Goal: Task Accomplishment & Management: Manage account settings

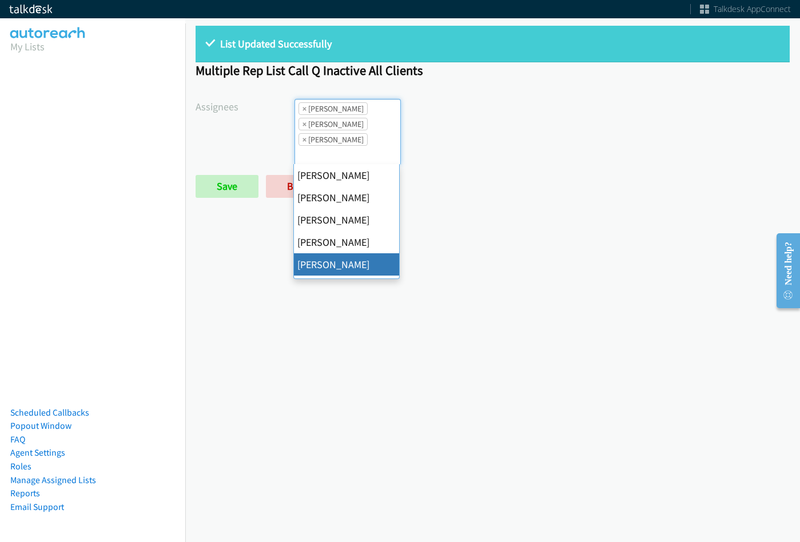
click at [304, 108] on span "×" at bounding box center [304, 108] width 4 height 11
select select "2ed67f51-2124-48e1-bef1-69761de6c0b9"
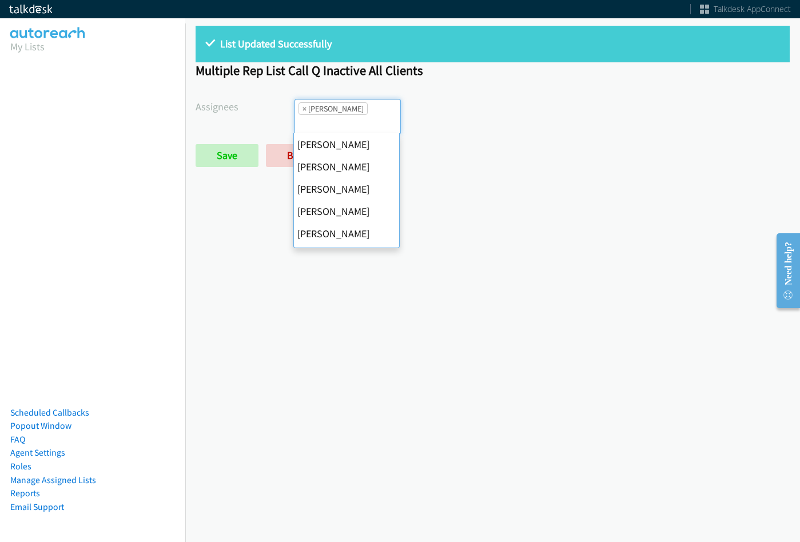
scroll to position [178, 0]
click at [304, 109] on span "×" at bounding box center [304, 108] width 4 height 11
select select
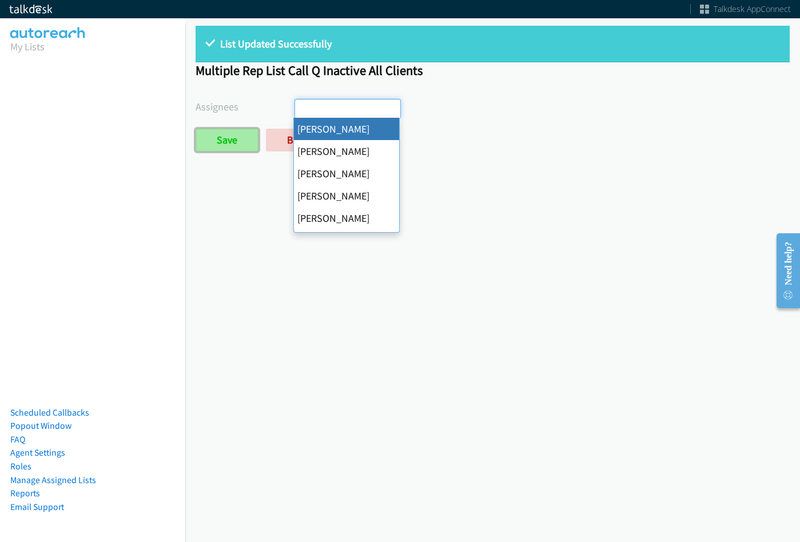
click at [235, 131] on input "Save" at bounding box center [227, 140] width 63 height 23
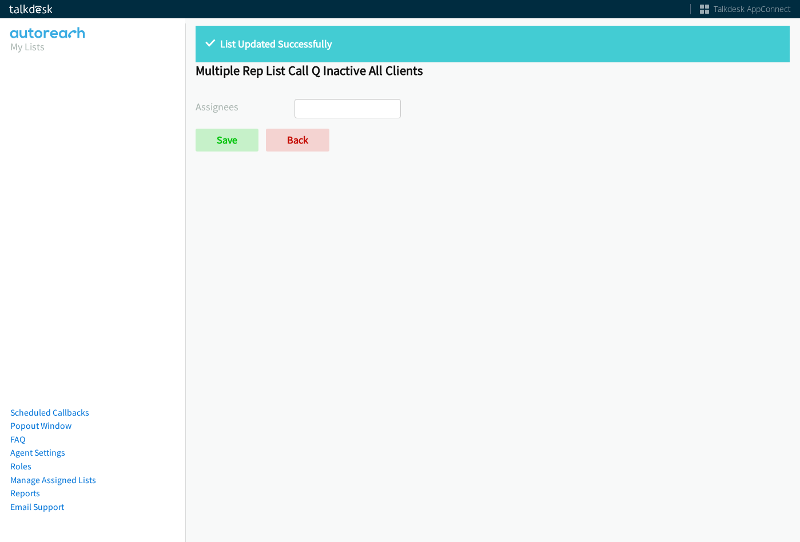
select select
click at [313, 126] on form "Assignees [PERSON_NAME] [PERSON_NAME] [PERSON_NAME] [PERSON_NAME] Daquaya [PERS…" at bounding box center [493, 125] width 594 height 53
click at [313, 137] on link "Back" at bounding box center [297, 140] width 63 height 23
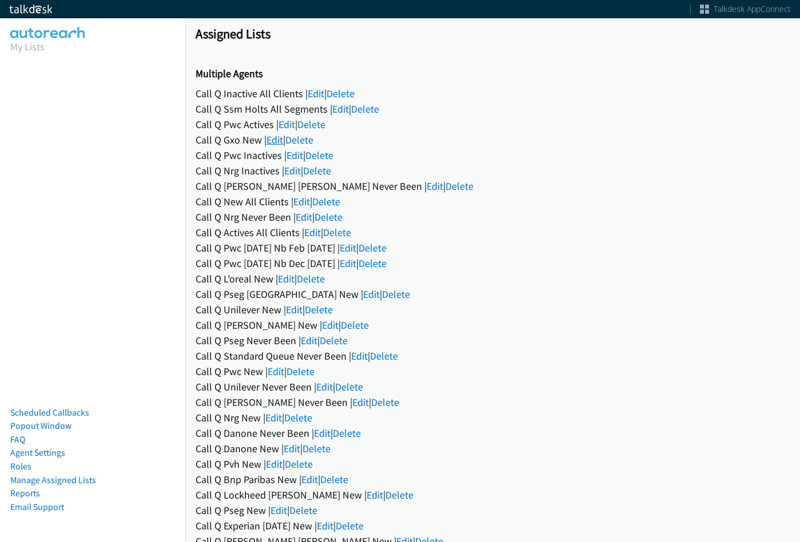
click at [274, 136] on link "Edit" at bounding box center [274, 139] width 17 height 13
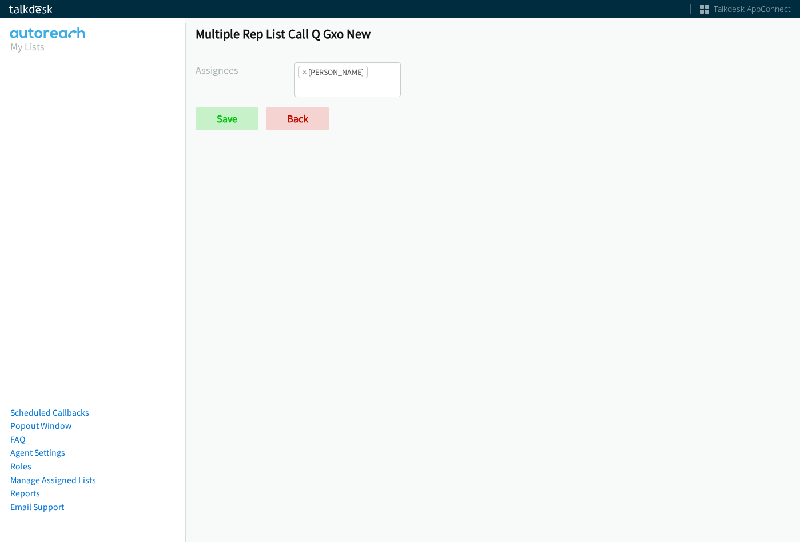
scroll to position [9, 0]
click at [356, 75] on li "× Daquaya Johnson" at bounding box center [332, 72] width 69 height 13
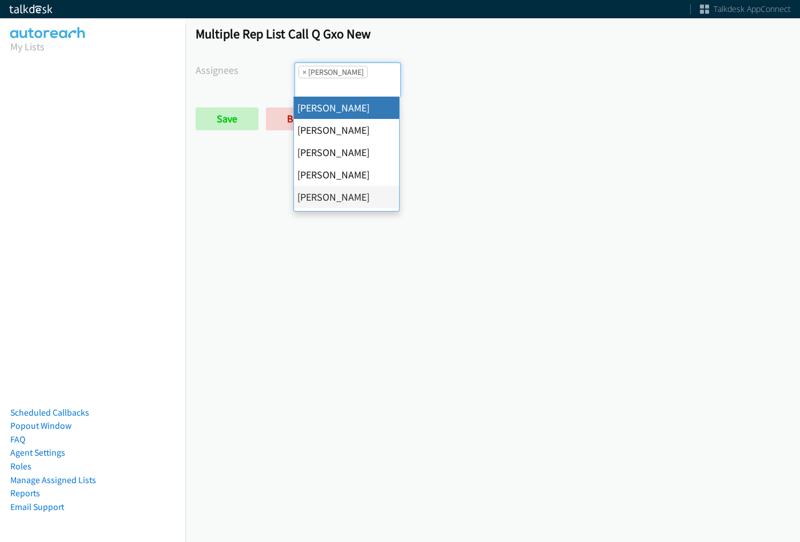
scroll to position [0, 0]
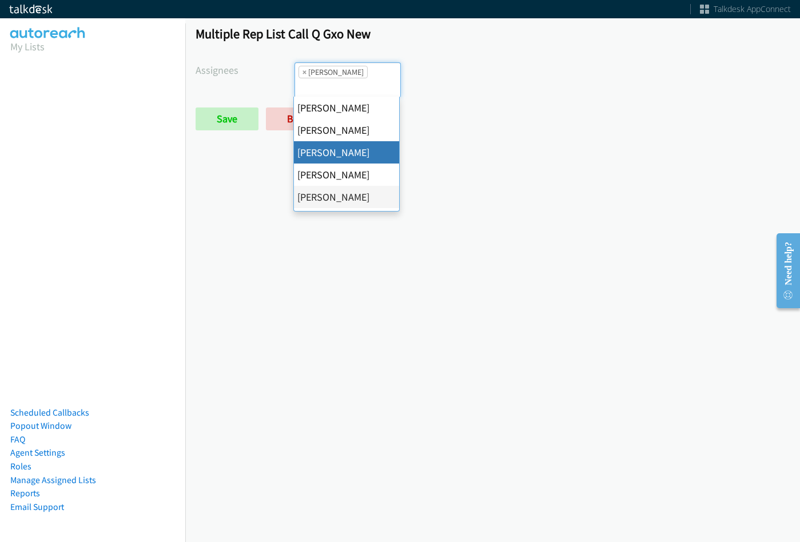
drag, startPoint x: 333, startPoint y: 152, endPoint x: 355, endPoint y: 105, distance: 51.4
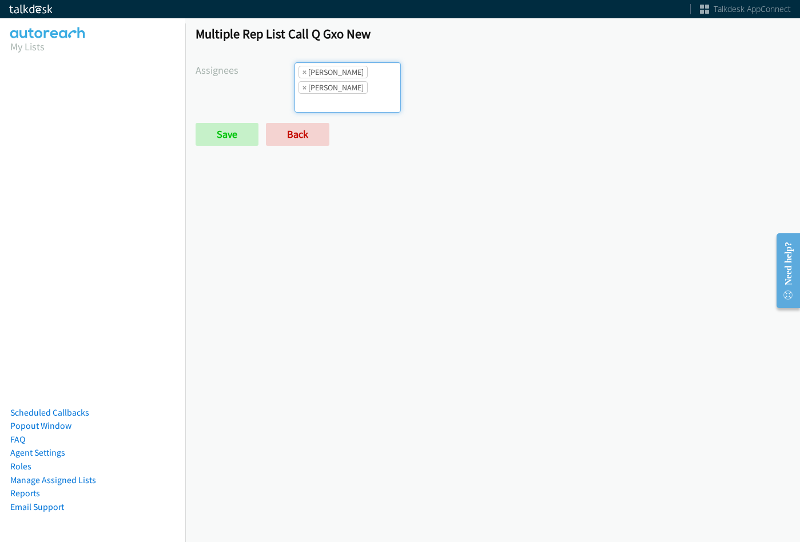
click at [355, 105] on ul "× Cathy Shahan × Daquaya Johnson" at bounding box center [347, 87] width 105 height 49
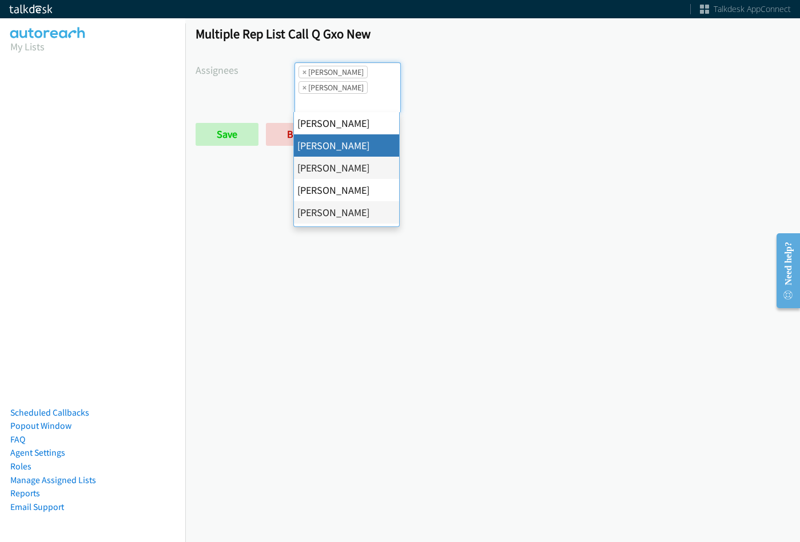
select select "05d74157-9386-4beb-b15d-36aa9c6f71bc"
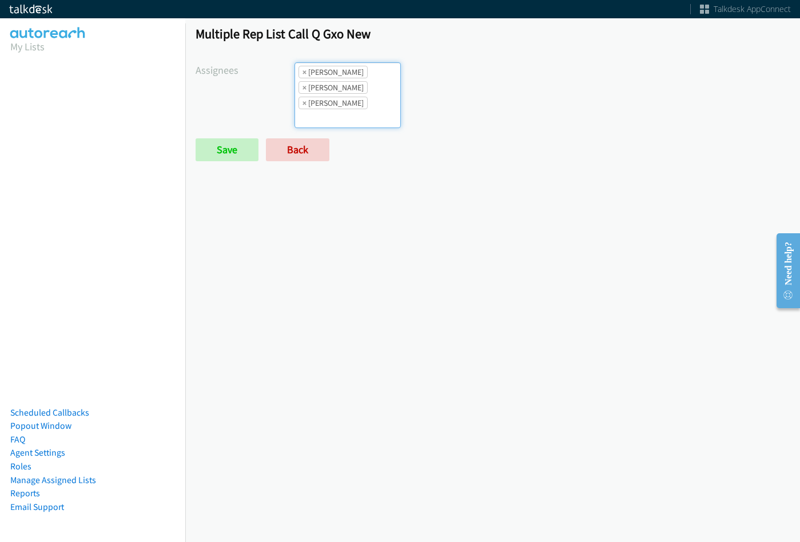
click at [352, 114] on ul "× Alana Ruiz × Cathy Shahan × Daquaya Johnson" at bounding box center [347, 95] width 105 height 65
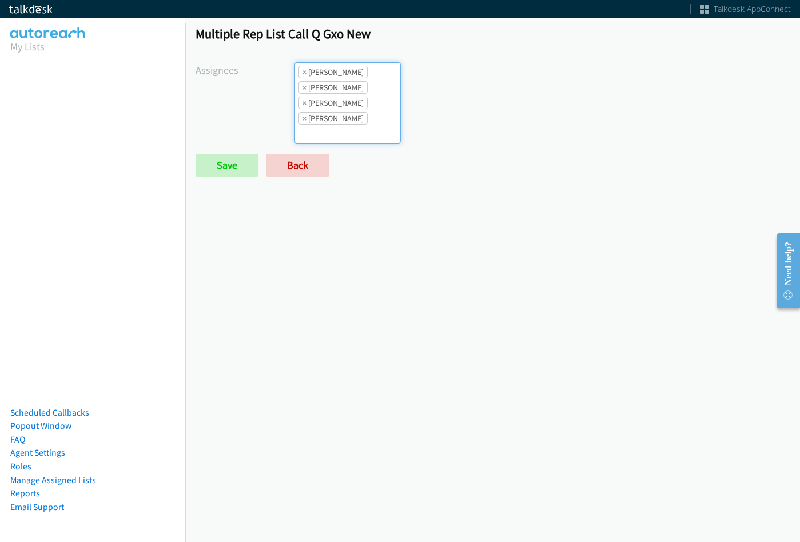
click at [365, 105] on ul "× Alana Ruiz × Cathy Shahan × Charles Ross × Daquaya Johnson" at bounding box center [347, 103] width 105 height 80
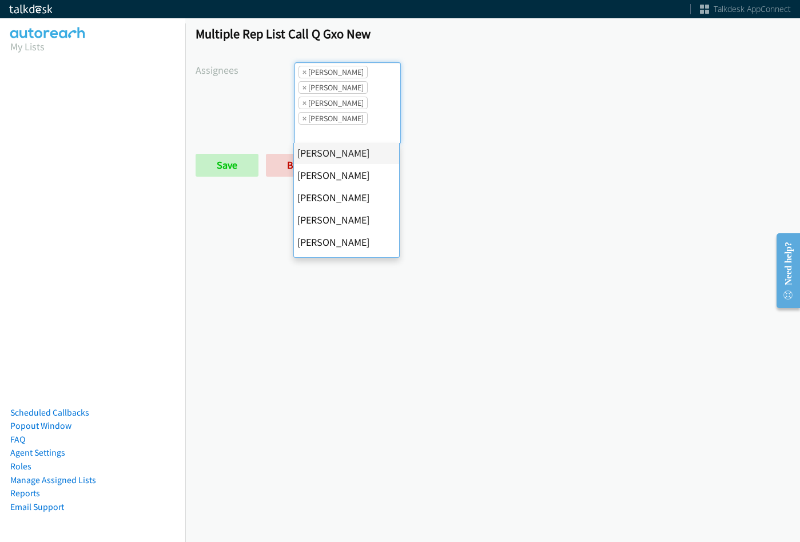
scroll to position [114, 0]
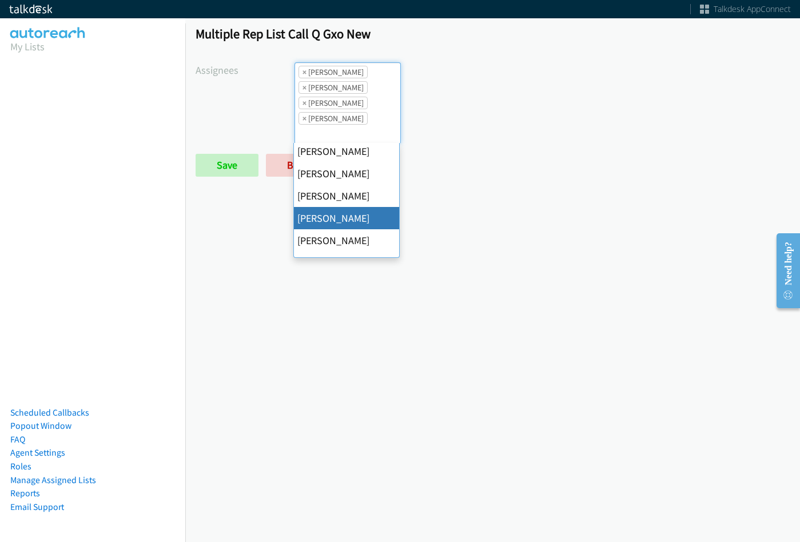
drag, startPoint x: 342, startPoint y: 221, endPoint x: 341, endPoint y: 202, distance: 18.9
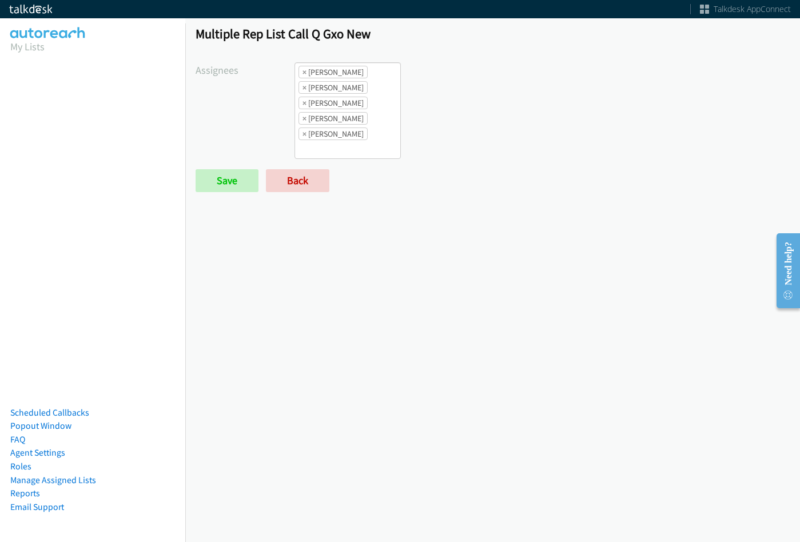
click at [349, 59] on div "Multiple Rep List Call Q Gxo New Assignees Abigail Odhiambo Alana Ruiz Cathy Sh…" at bounding box center [492, 113] width 615 height 197
click at [363, 149] on ul "× Alana Ruiz × Cathy Shahan × Charles Ross × Daquaya Johnson × Jasmin Martinez" at bounding box center [347, 110] width 105 height 95
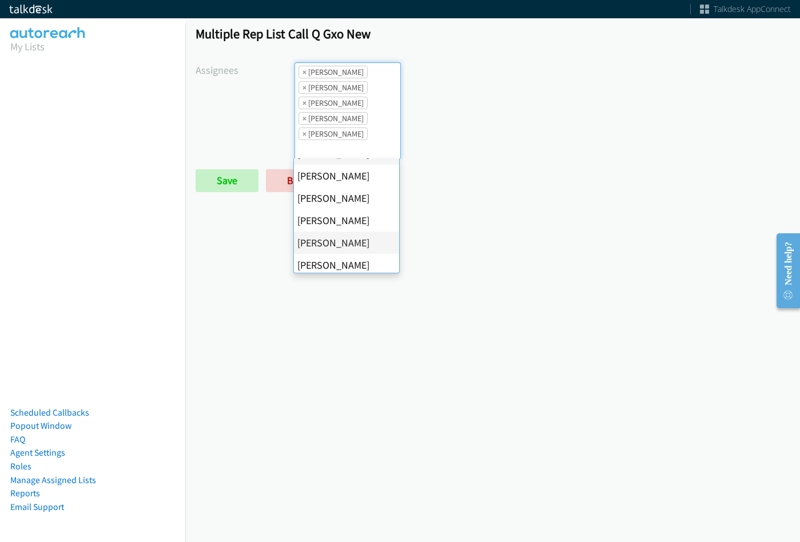
scroll to position [198, 0]
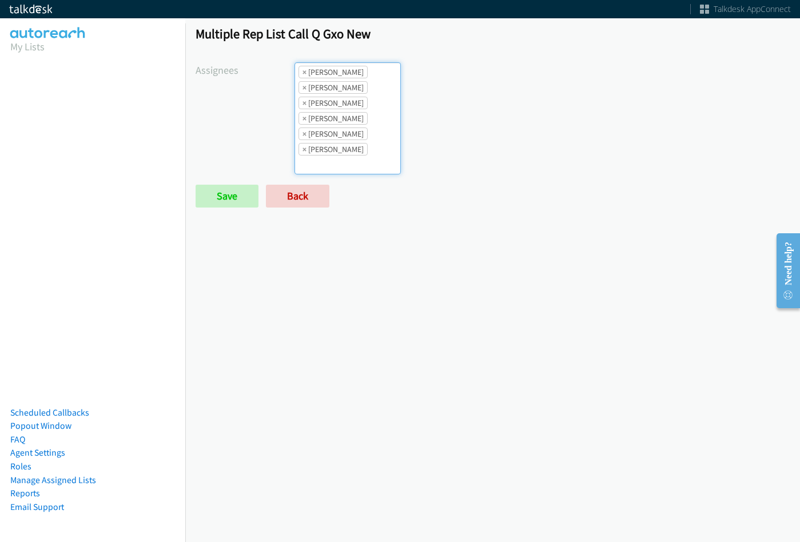
click at [362, 139] on li "× Jasmin Martinez" at bounding box center [332, 133] width 69 height 13
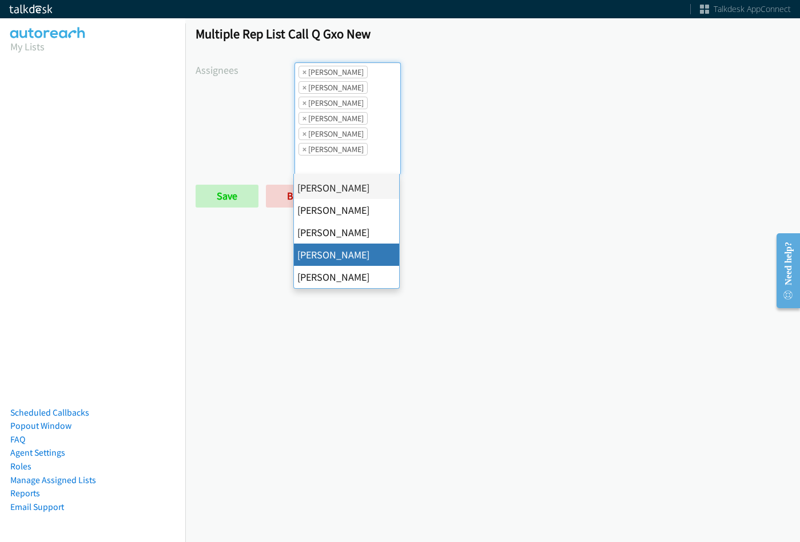
drag, startPoint x: 354, startPoint y: 253, endPoint x: 356, endPoint y: 157, distance: 95.5
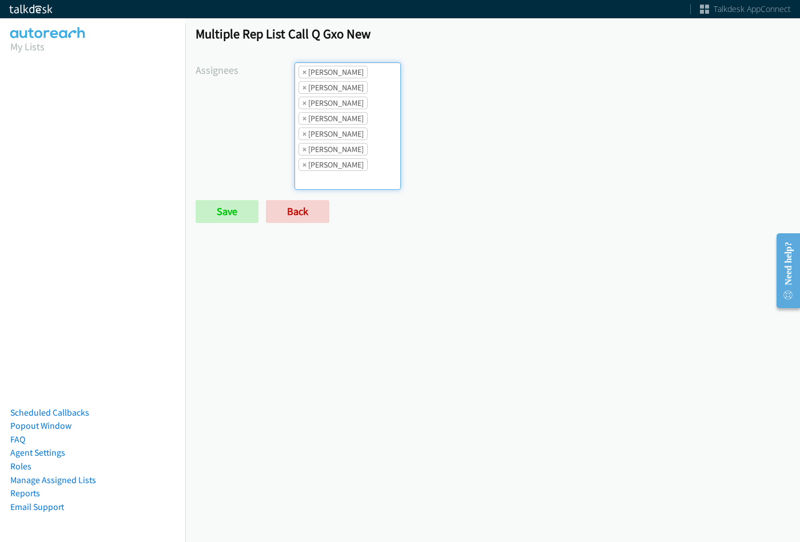
click at [357, 129] on li "× Jasmin Martinez" at bounding box center [332, 133] width 69 height 13
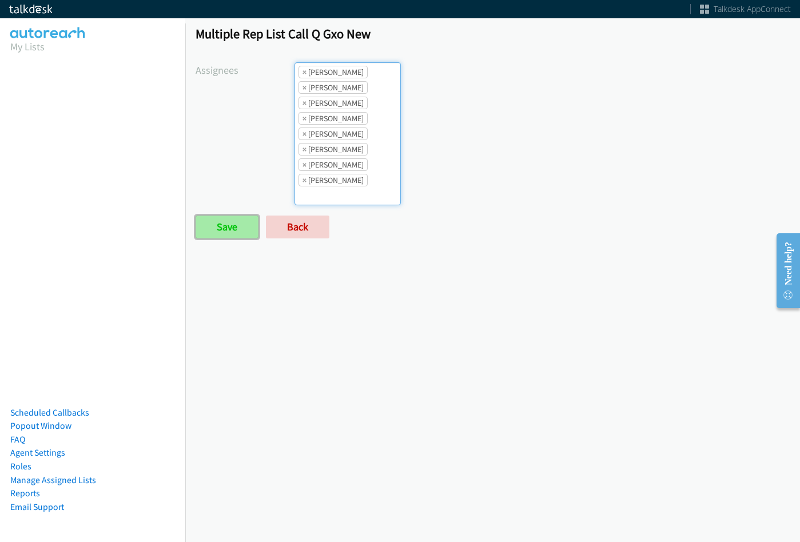
click at [223, 224] on input "Save" at bounding box center [227, 227] width 63 height 23
